Goal: Task Accomplishment & Management: Complete application form

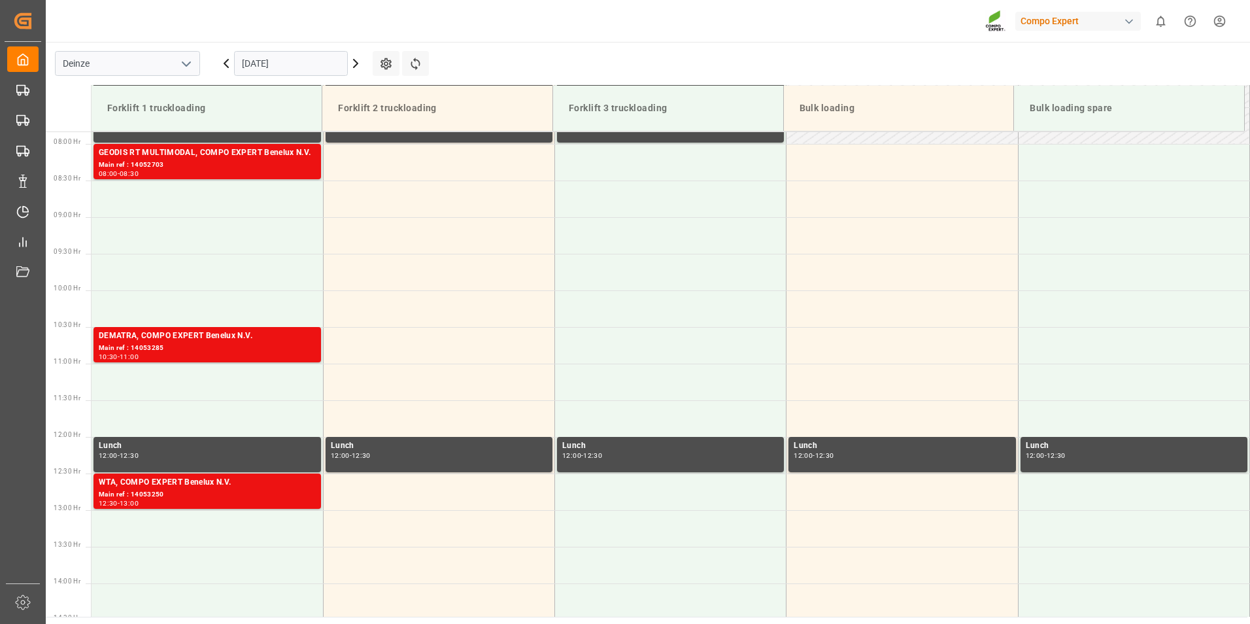
scroll to position [577, 0]
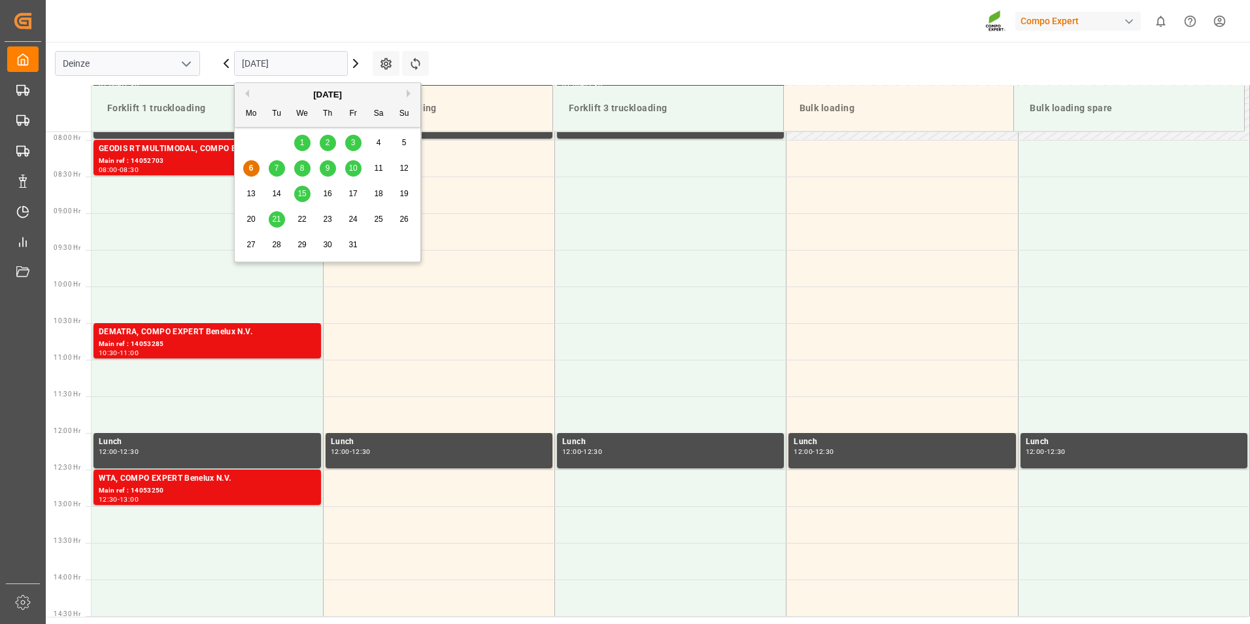
click at [309, 56] on input "[DATE]" at bounding box center [291, 63] width 114 height 25
click at [350, 171] on span "10" at bounding box center [352, 167] width 8 height 9
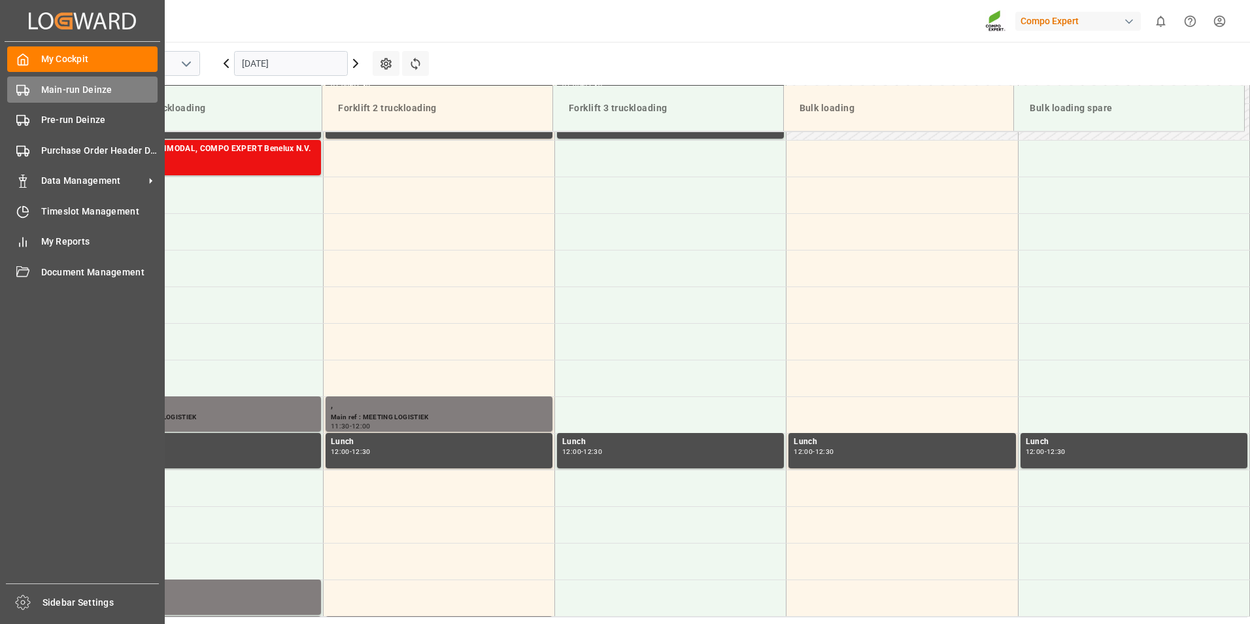
click at [23, 92] on icon at bounding box center [22, 90] width 13 height 13
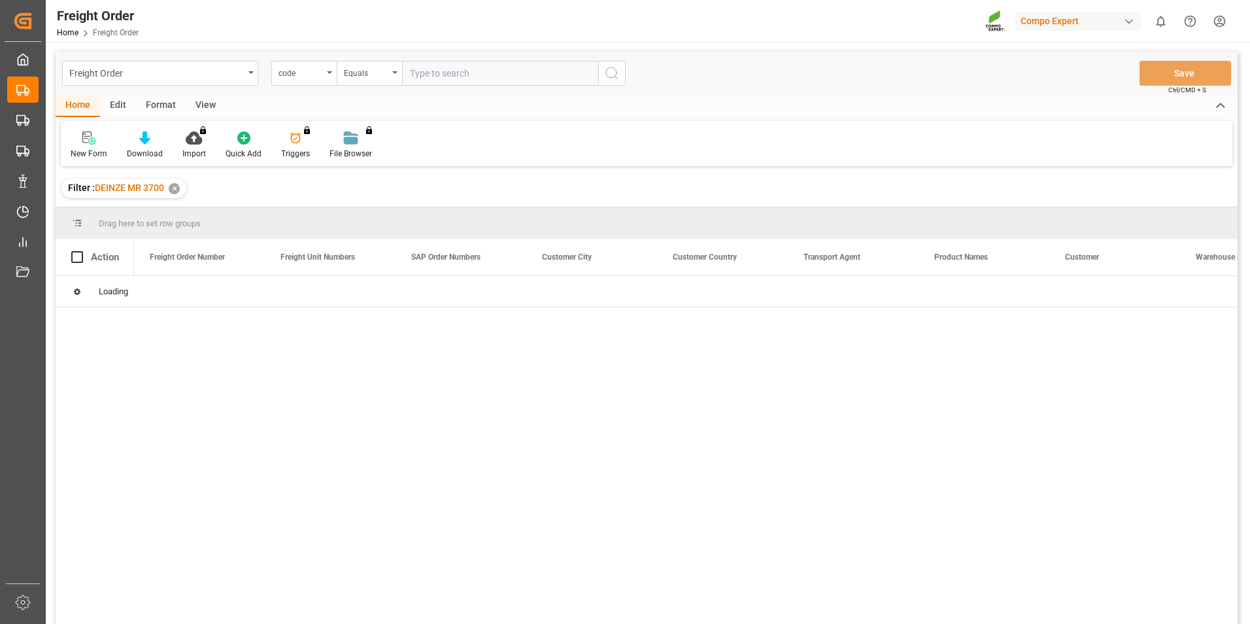
click at [330, 74] on div "code" at bounding box center [303, 73] width 65 height 25
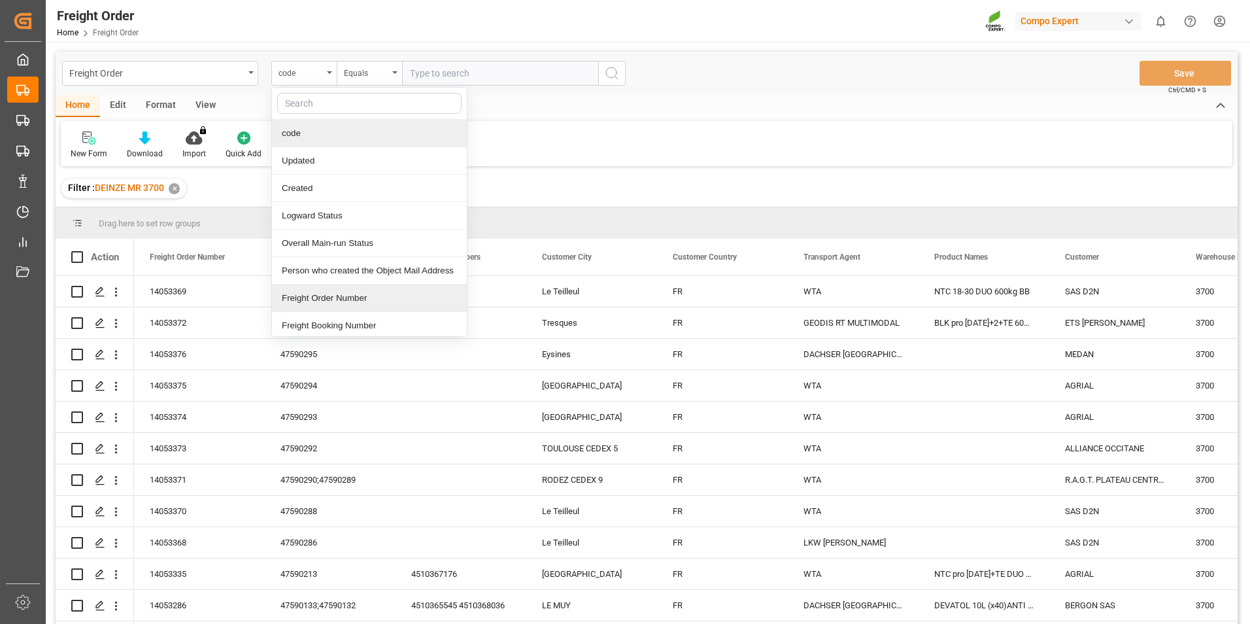
click at [317, 291] on div "Freight Order Number" at bounding box center [369, 297] width 195 height 27
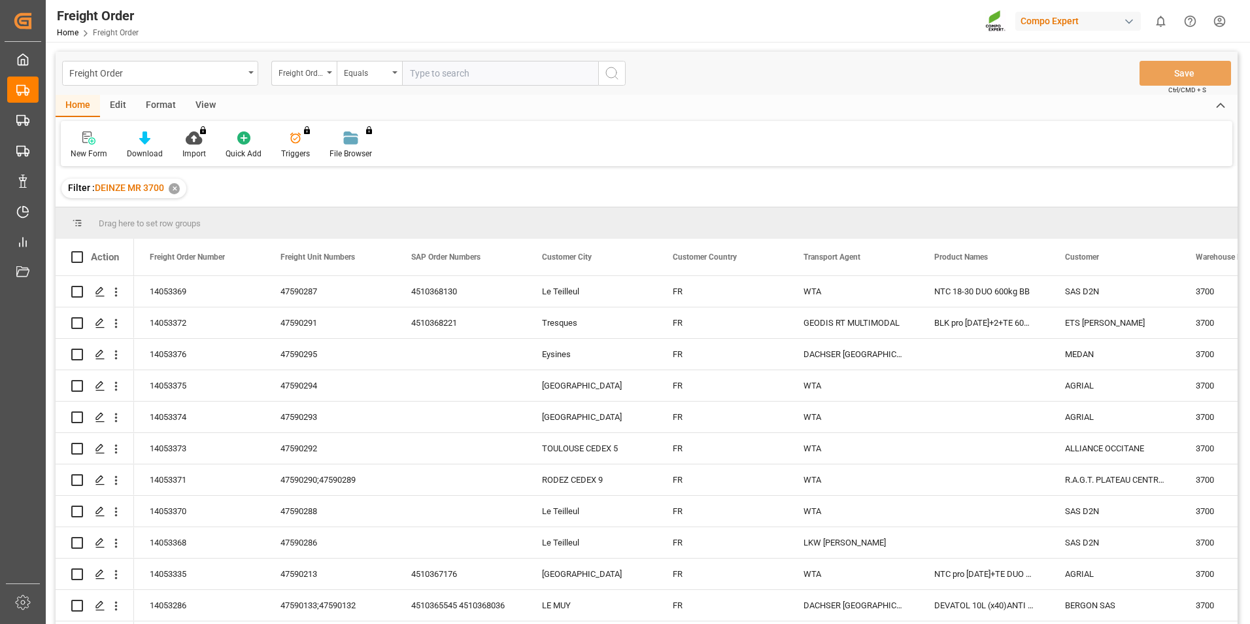
click at [415, 71] on input "text" at bounding box center [500, 73] width 196 height 25
type input "14053354"
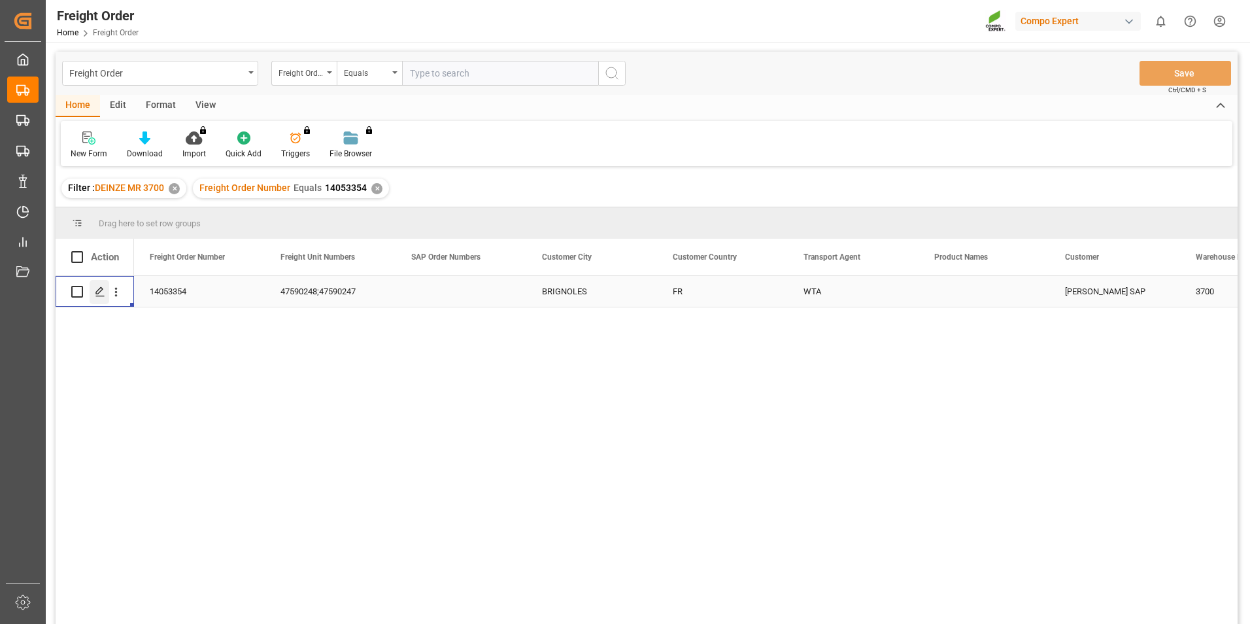
click at [100, 294] on icon "Press SPACE to select this row." at bounding box center [100, 291] width 10 height 10
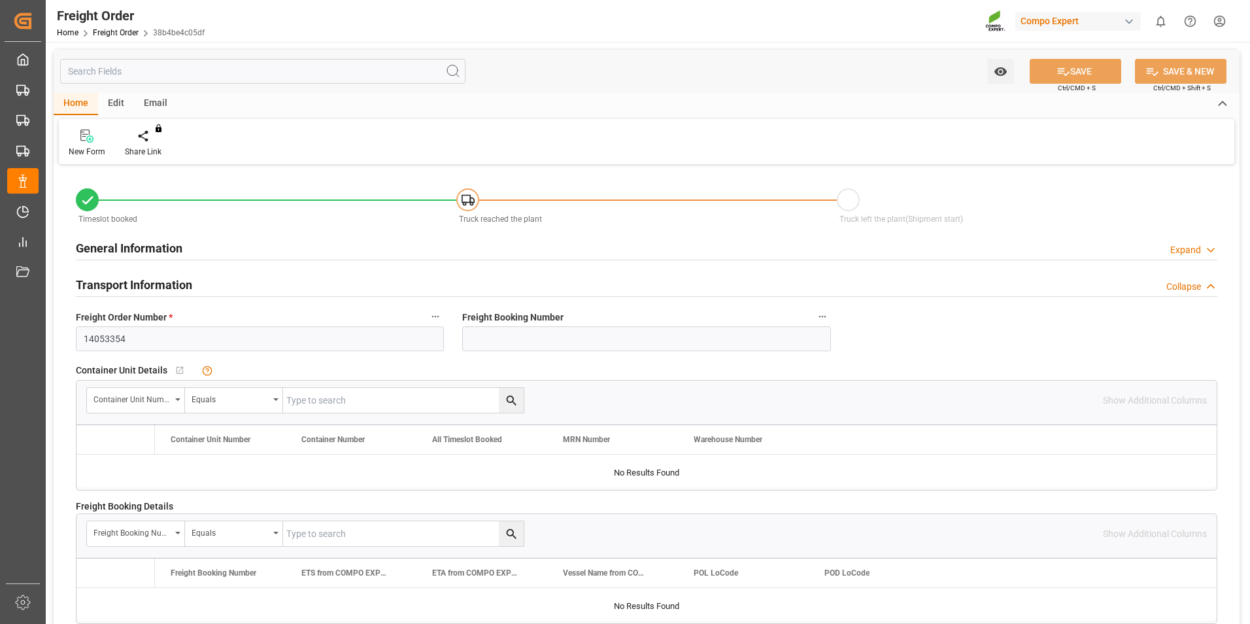
type input "24"
type input "0"
type input "[DATE] 00:00"
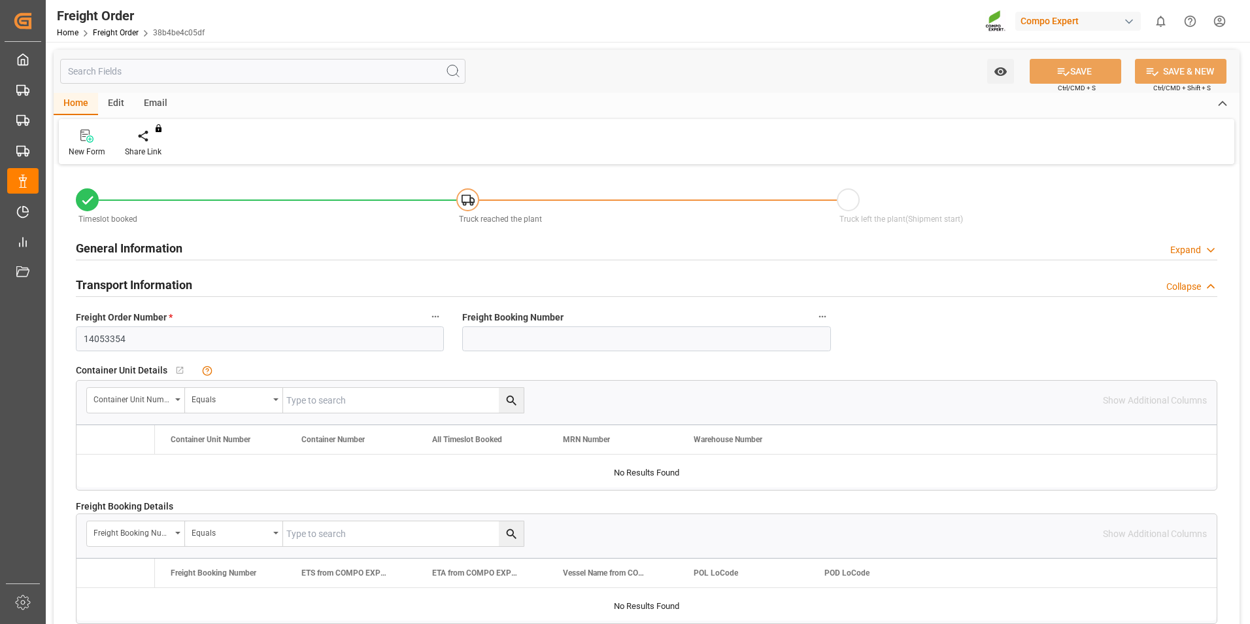
type input "[DATE] 12:25"
click at [152, 135] on icon at bounding box center [152, 134] width 9 height 11
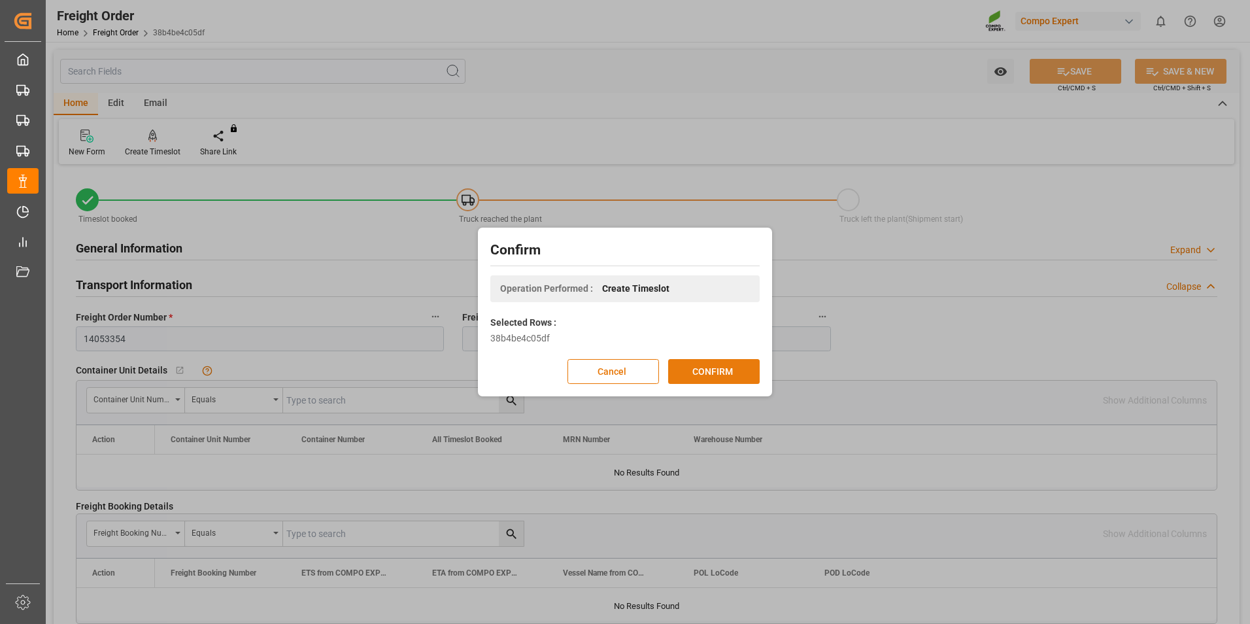
click at [715, 375] on button "CONFIRM" at bounding box center [714, 371] width 92 height 25
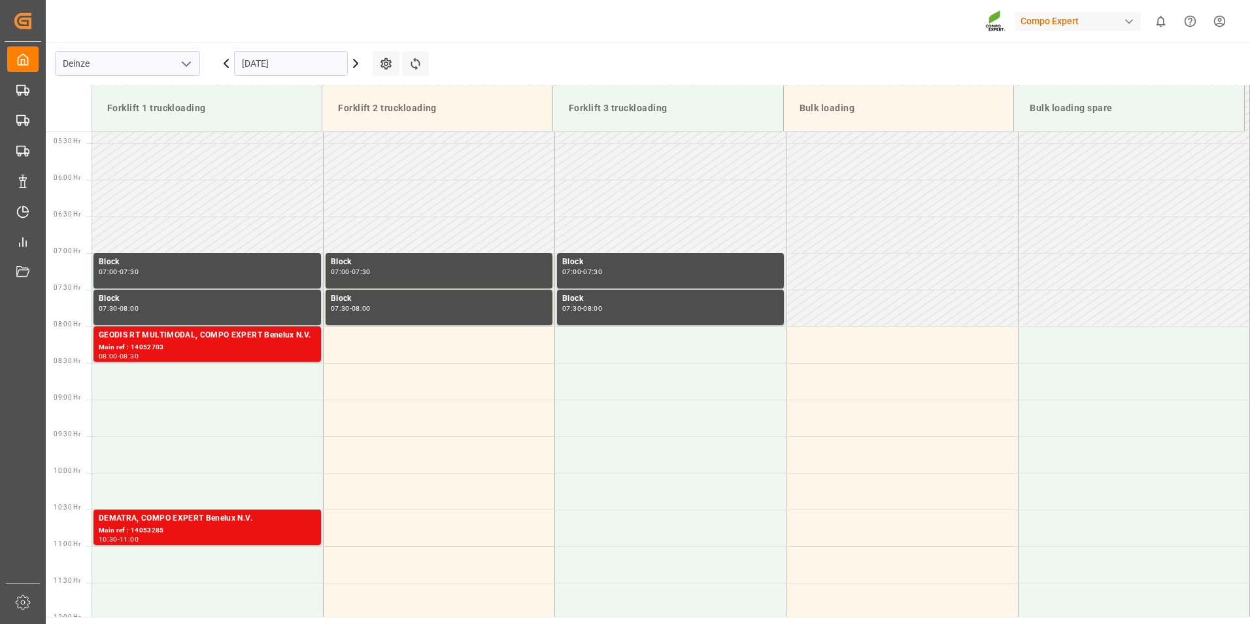
scroll to position [577, 0]
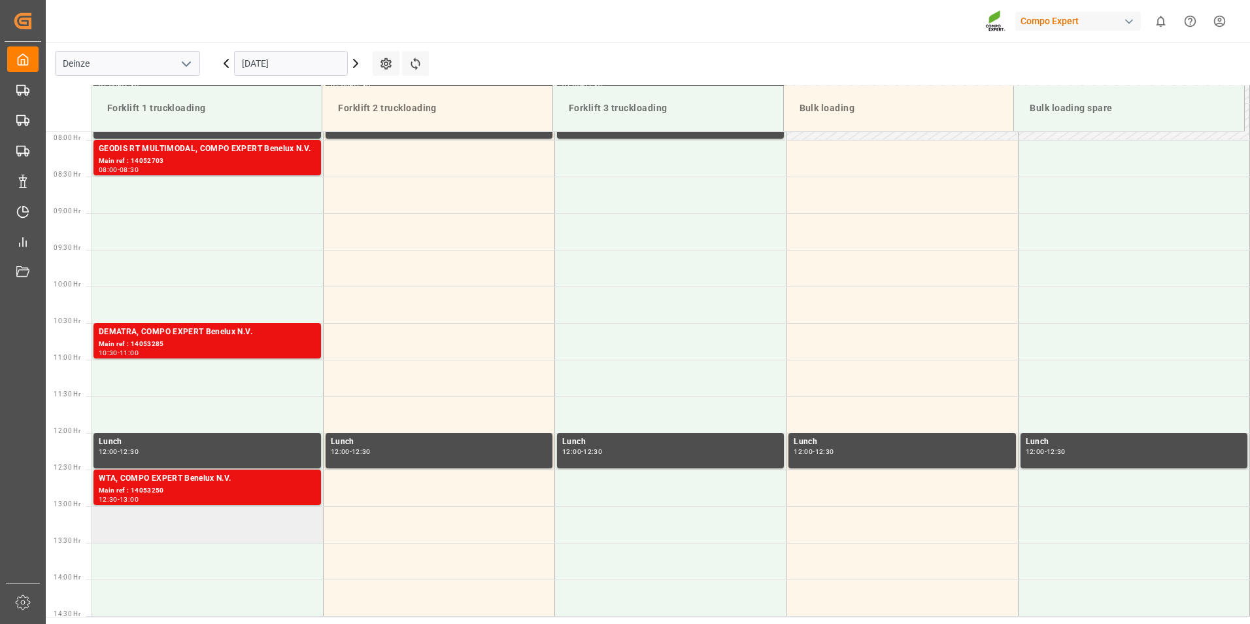
click at [114, 520] on td at bounding box center [207, 524] width 231 height 37
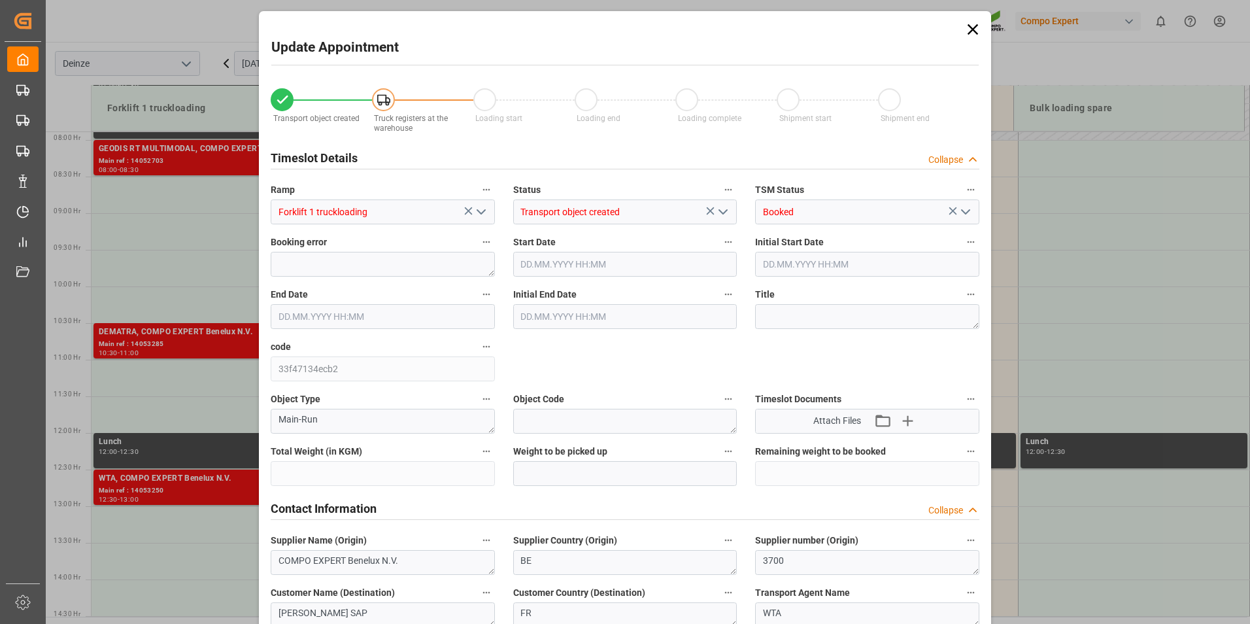
type input "24288"
type input "0"
type input "24"
type input "06.10.2025 13:00"
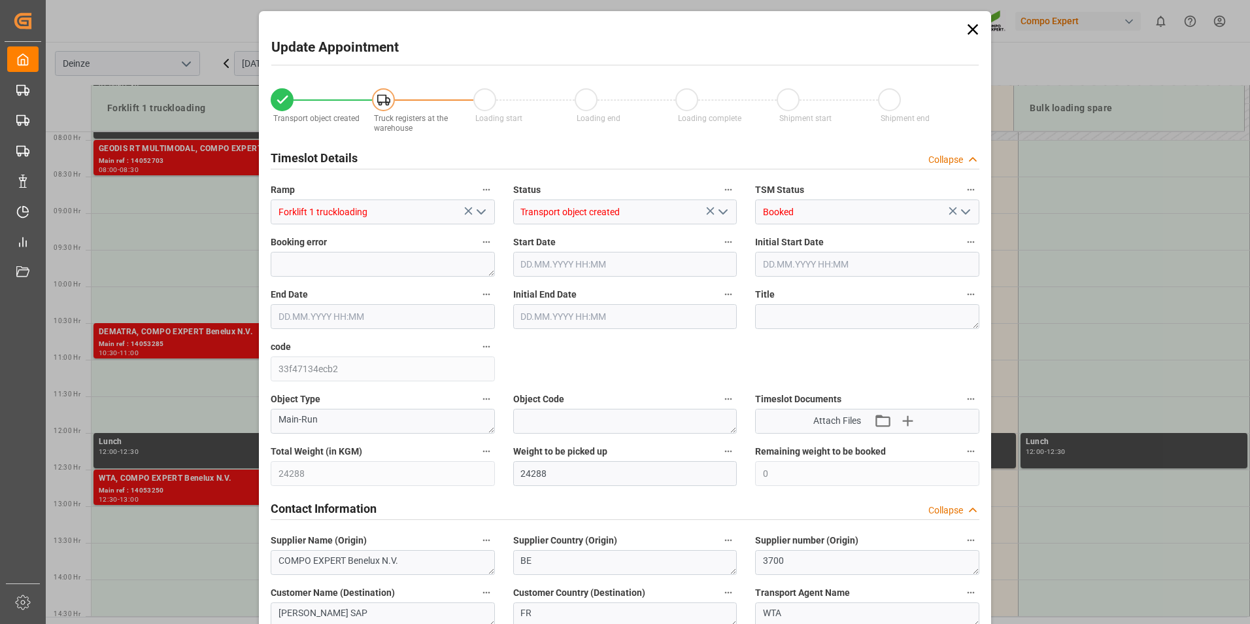
type input "06.10.2025 13:30"
type input "[DATE] 12:25"
type input "[DATE] 07:22"
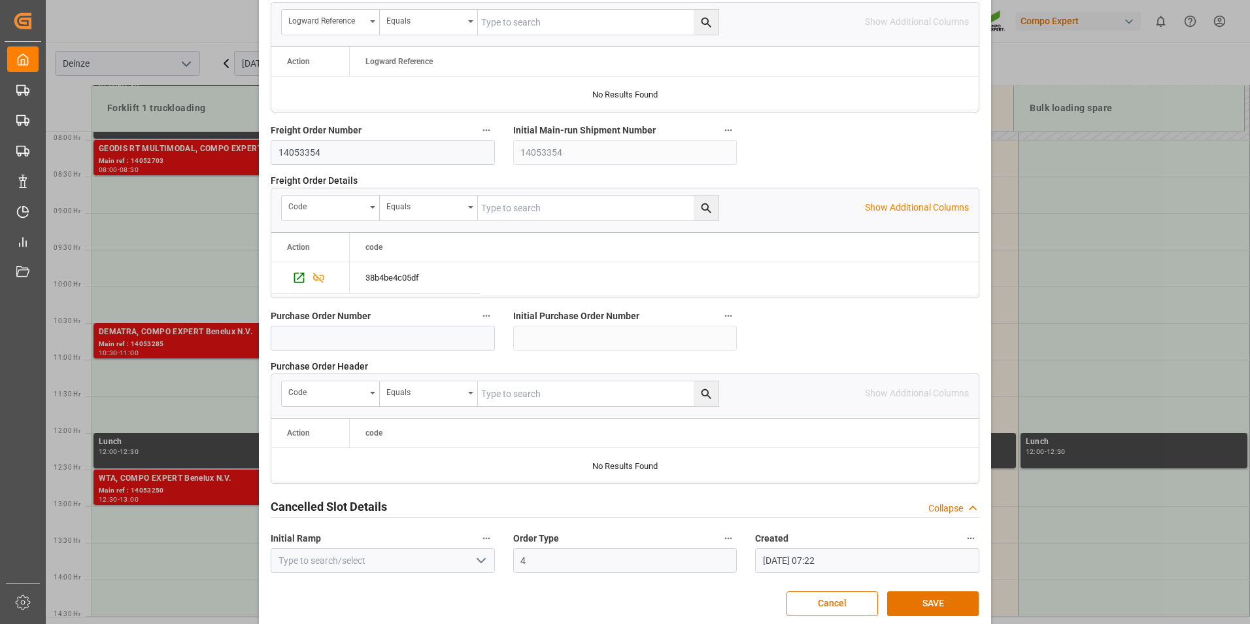
scroll to position [1190, 0]
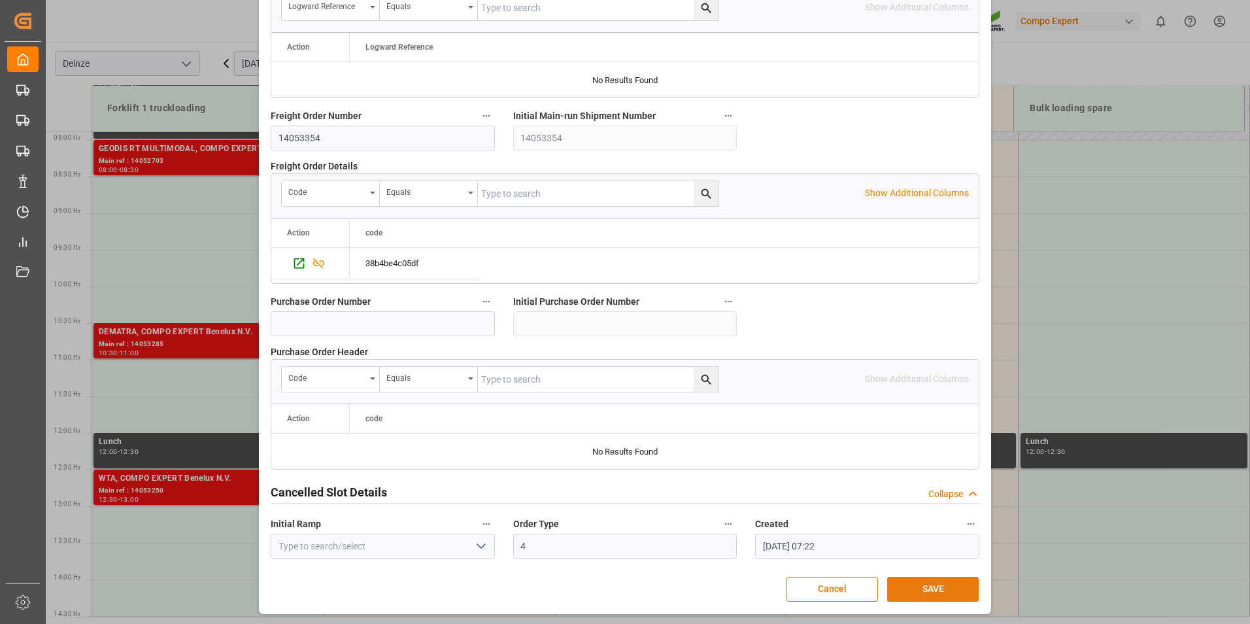
click at [934, 589] on button "SAVE" at bounding box center [933, 589] width 92 height 25
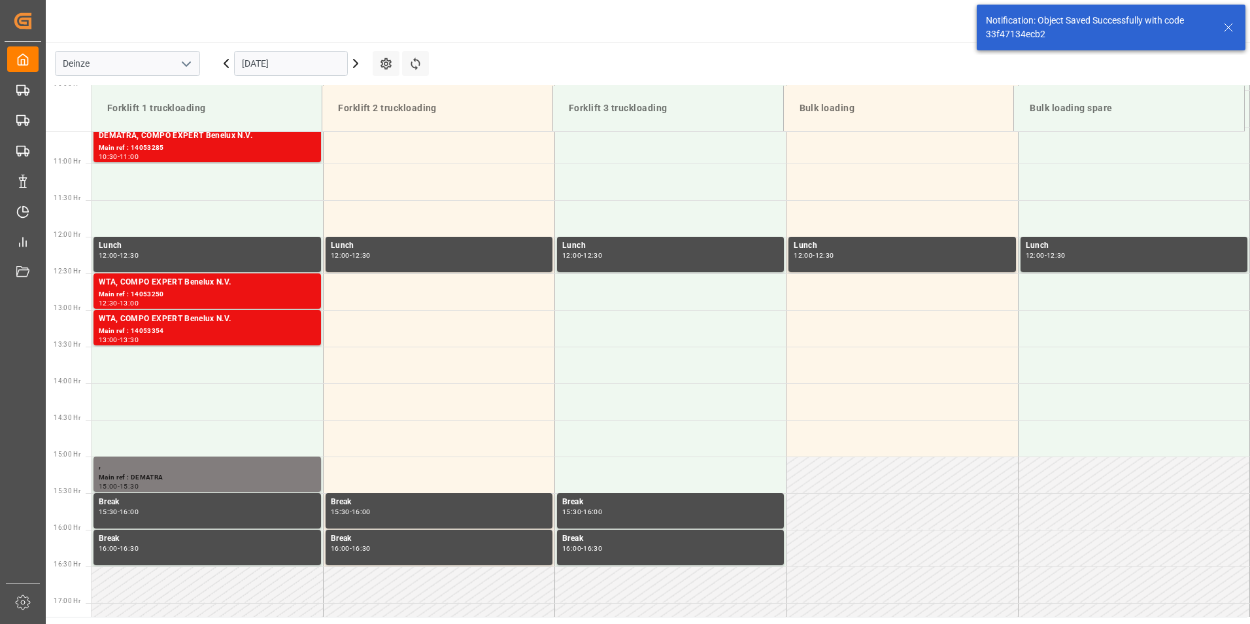
scroll to position [870, 0]
